Goal: Task Accomplishment & Management: Complete application form

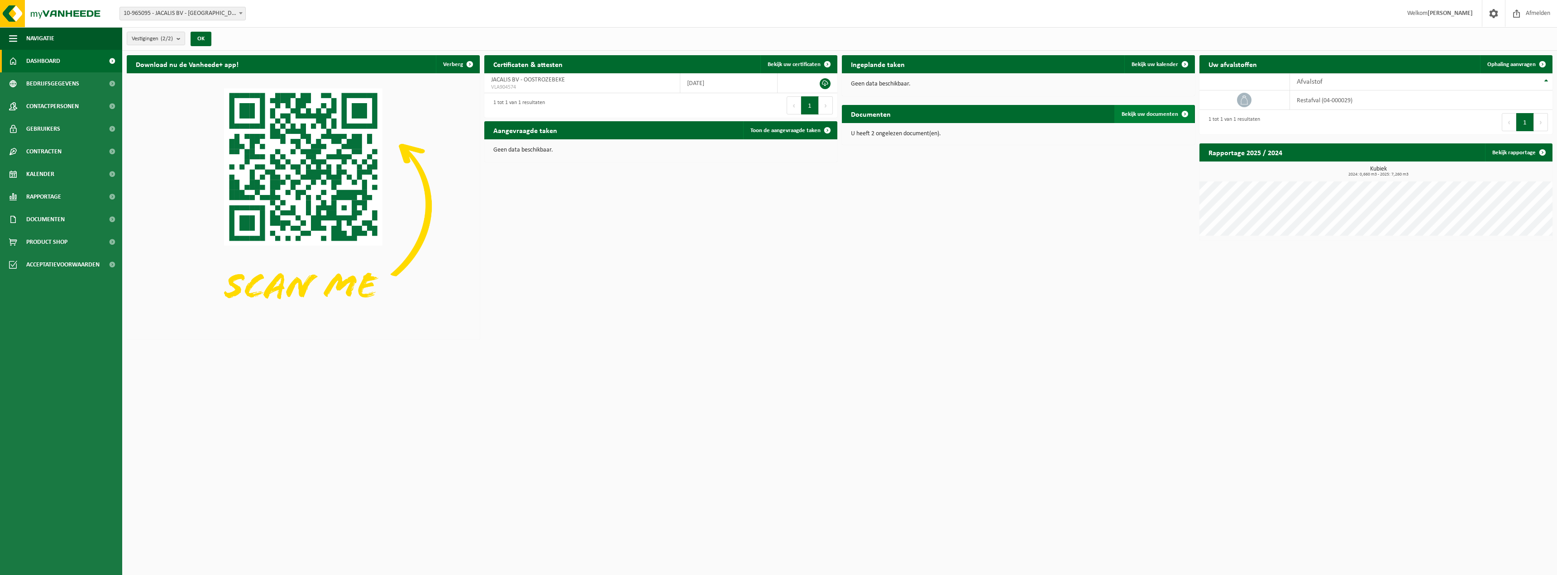
click at [1145, 114] on span "Bekijk uw documenten" at bounding box center [1150, 114] width 57 height 6
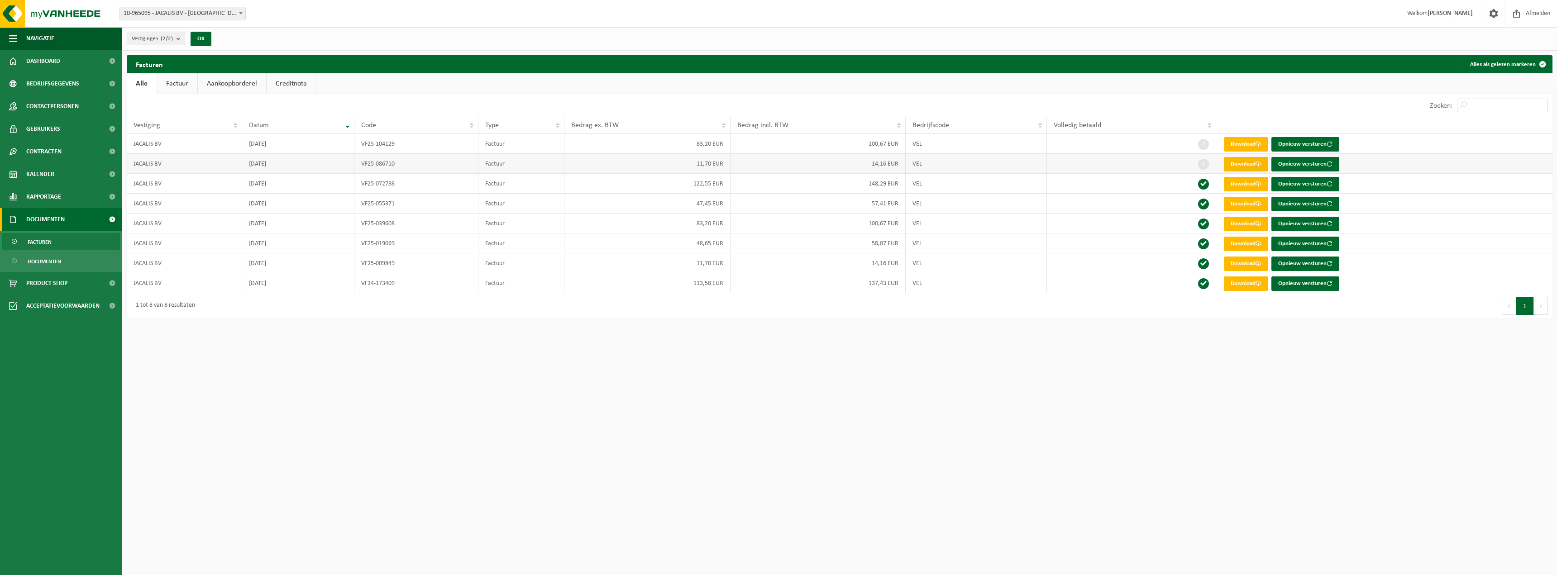
click at [1243, 163] on link "Download" at bounding box center [1246, 164] width 44 height 14
click at [1244, 145] on link "Download" at bounding box center [1246, 144] width 44 height 14
click at [52, 58] on span "Dashboard" at bounding box center [43, 61] width 34 height 23
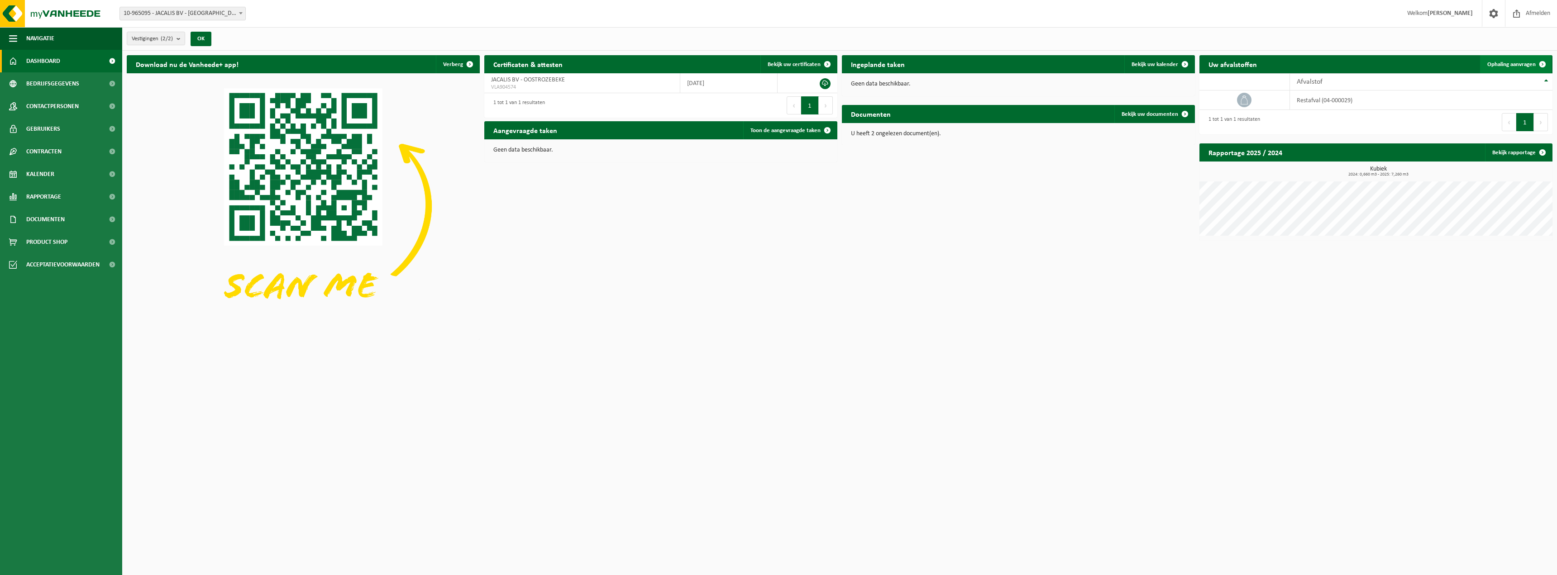
click at [1514, 62] on span "Ophaling aanvragen" at bounding box center [1512, 65] width 48 height 6
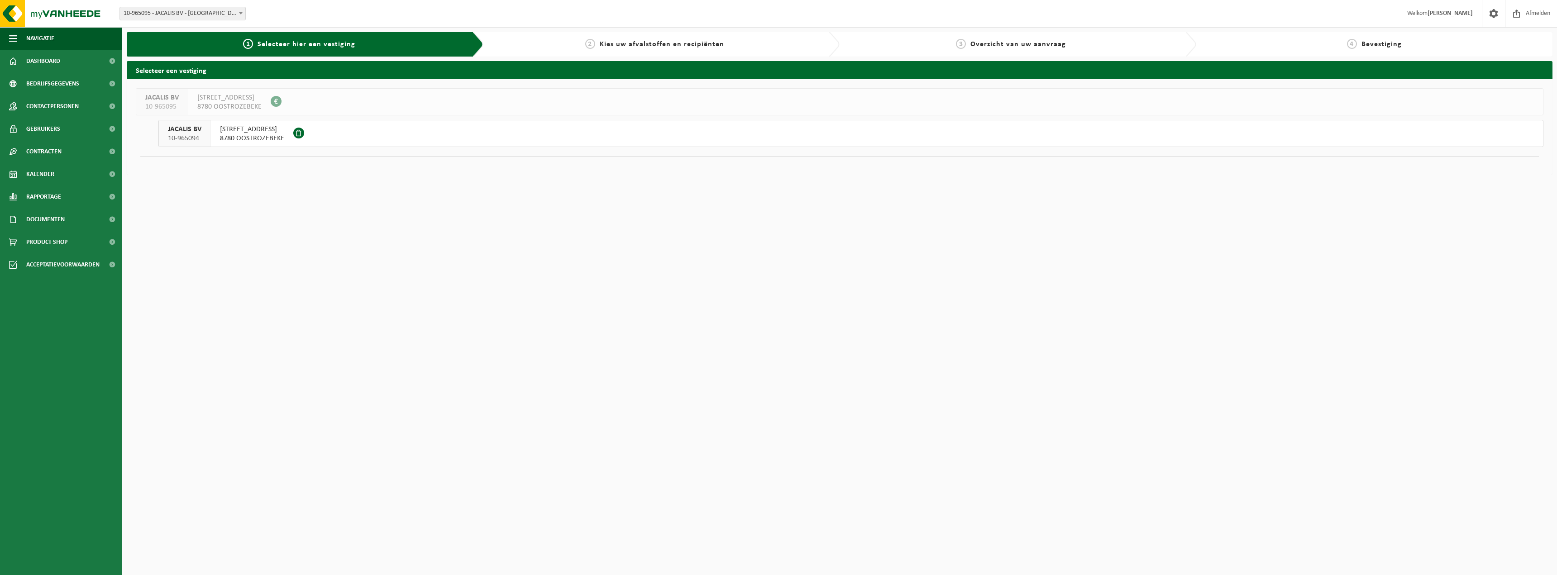
click at [254, 133] on span "[STREET_ADDRESS]" at bounding box center [252, 129] width 64 height 9
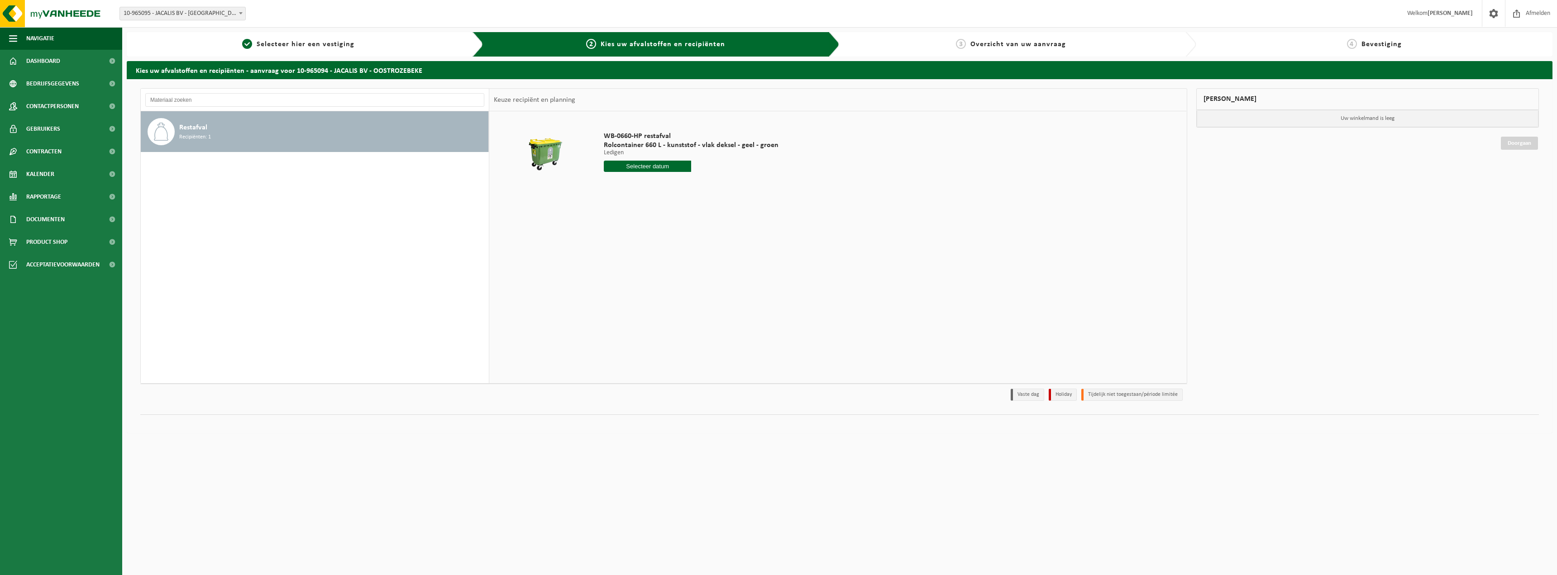
click at [639, 167] on input "text" at bounding box center [647, 166] width 87 height 11
click at [647, 219] on div "3" at bounding box center [644, 217] width 16 height 14
type input "Van 2025-09-03"
click at [627, 200] on button "In winkelmand" at bounding box center [630, 200] width 50 height 14
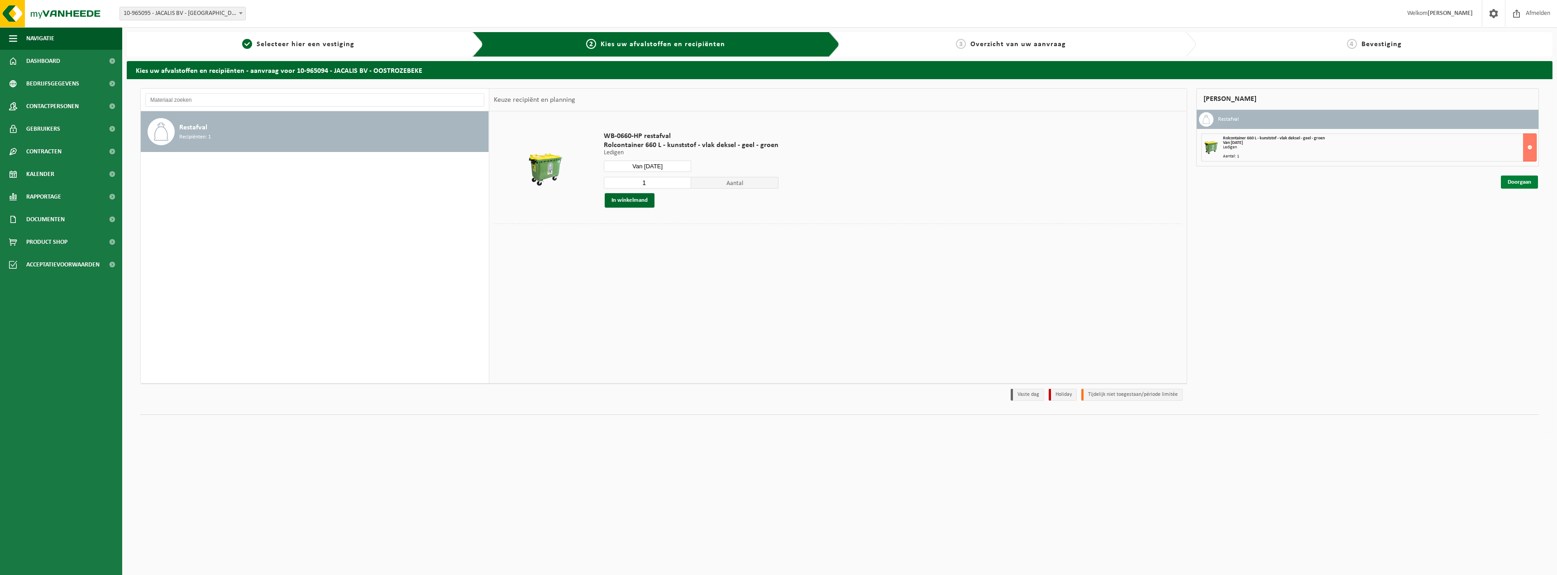
click at [1512, 182] on link "Doorgaan" at bounding box center [1519, 182] width 37 height 13
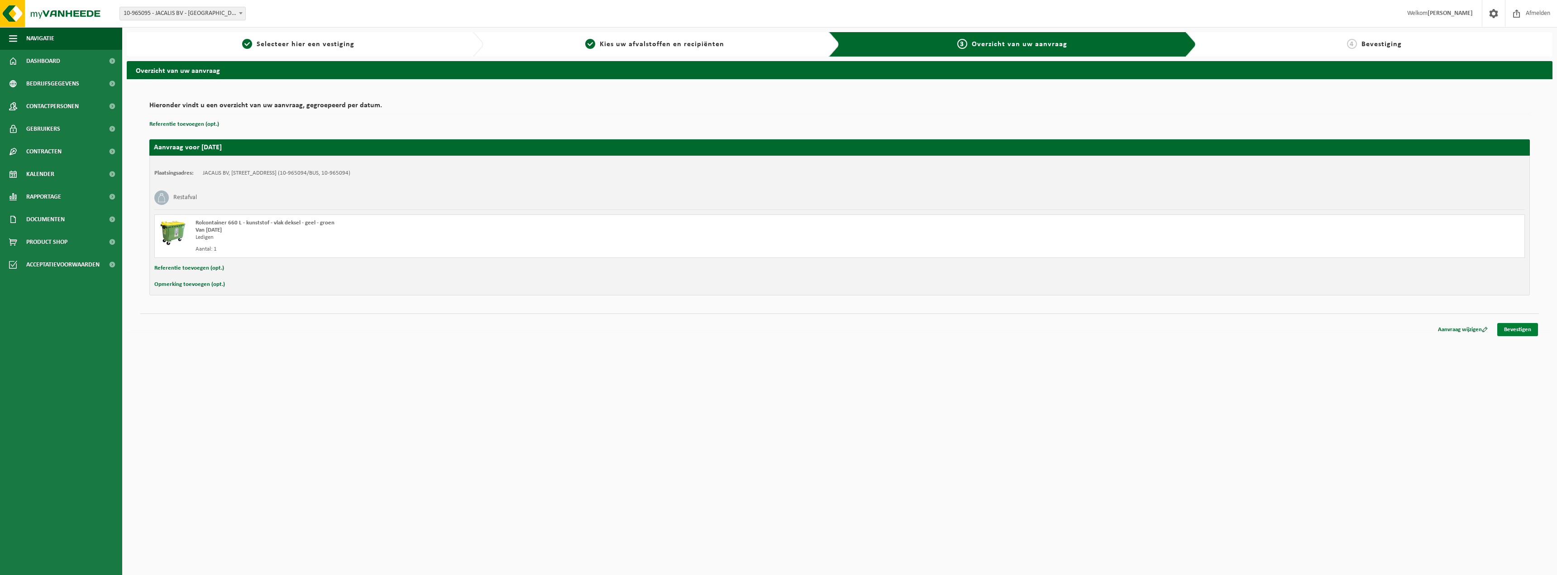
click at [1510, 329] on link "Bevestigen" at bounding box center [1517, 329] width 41 height 13
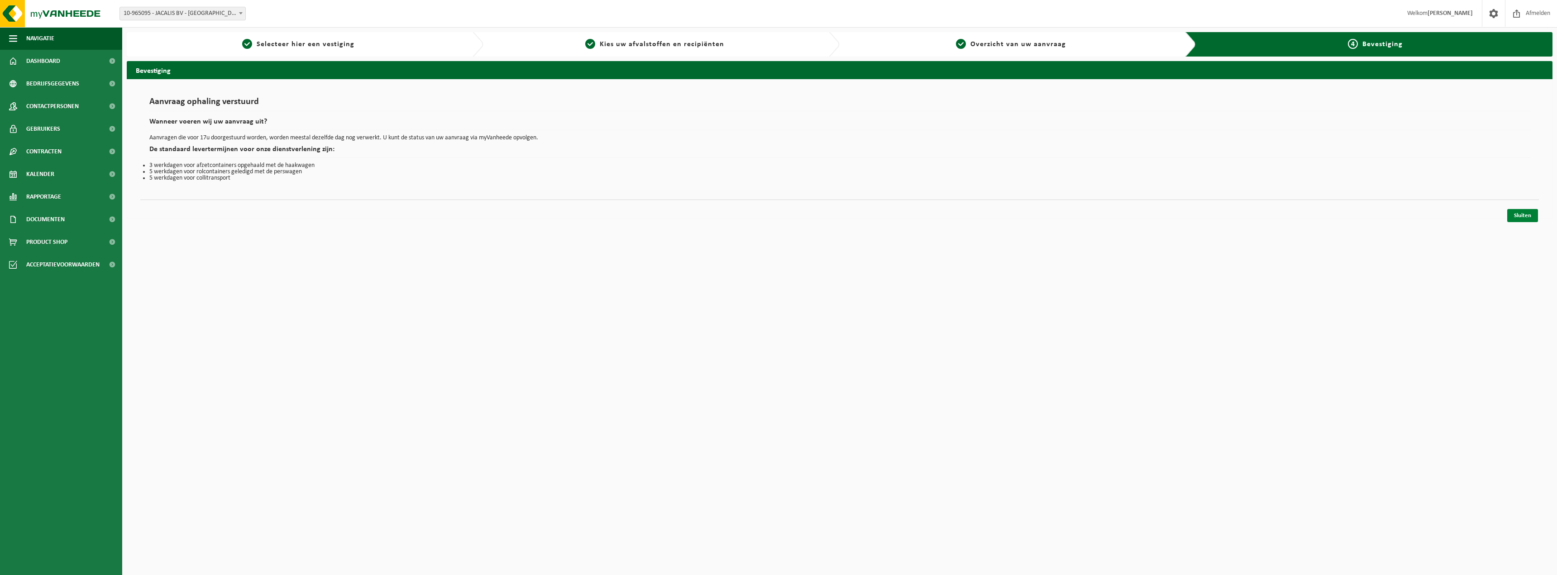
click at [1525, 215] on link "Sluiten" at bounding box center [1522, 215] width 31 height 13
